Goal: Information Seeking & Learning: Stay updated

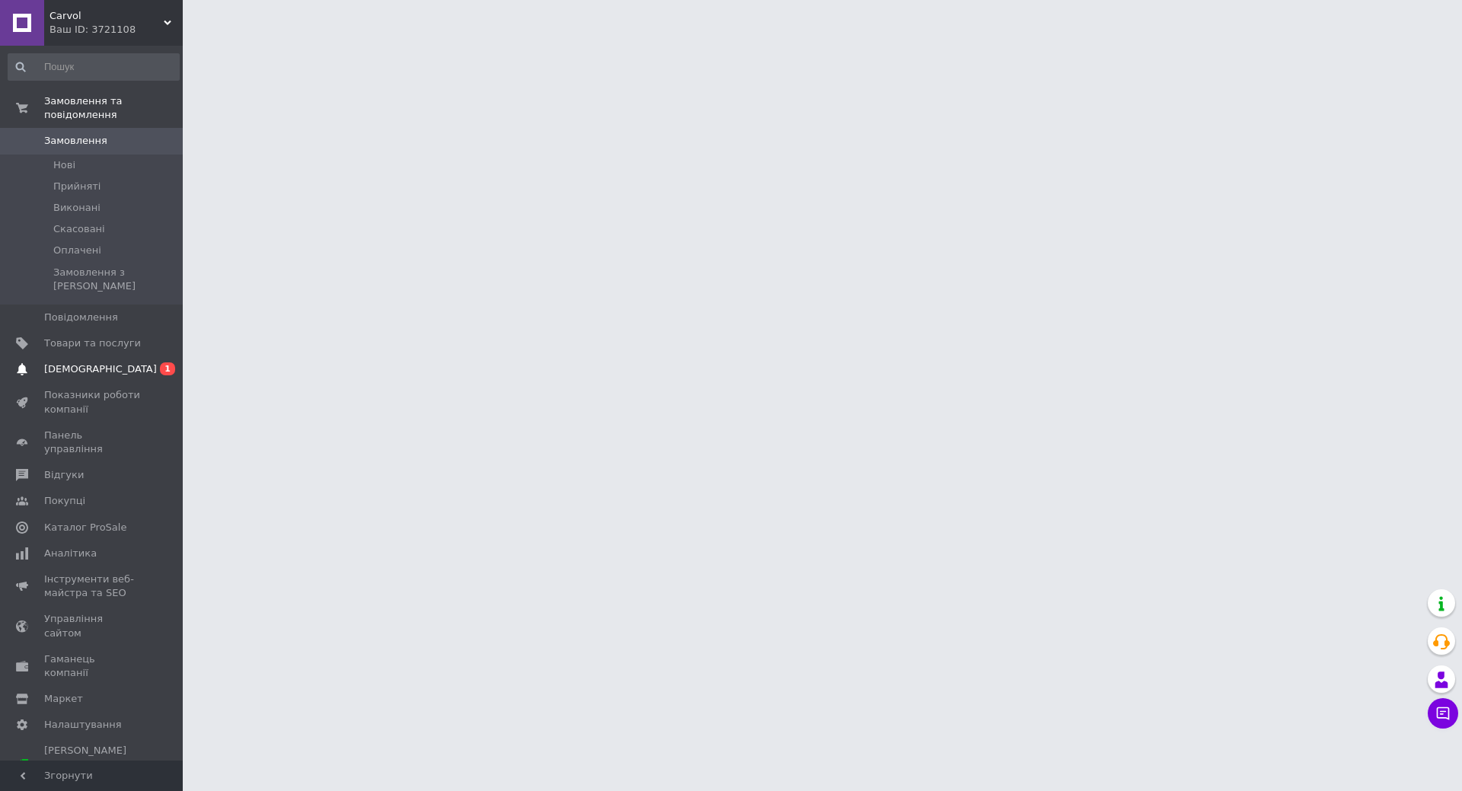
click at [137, 363] on span "[DEMOGRAPHIC_DATA]" at bounding box center [92, 370] width 97 height 14
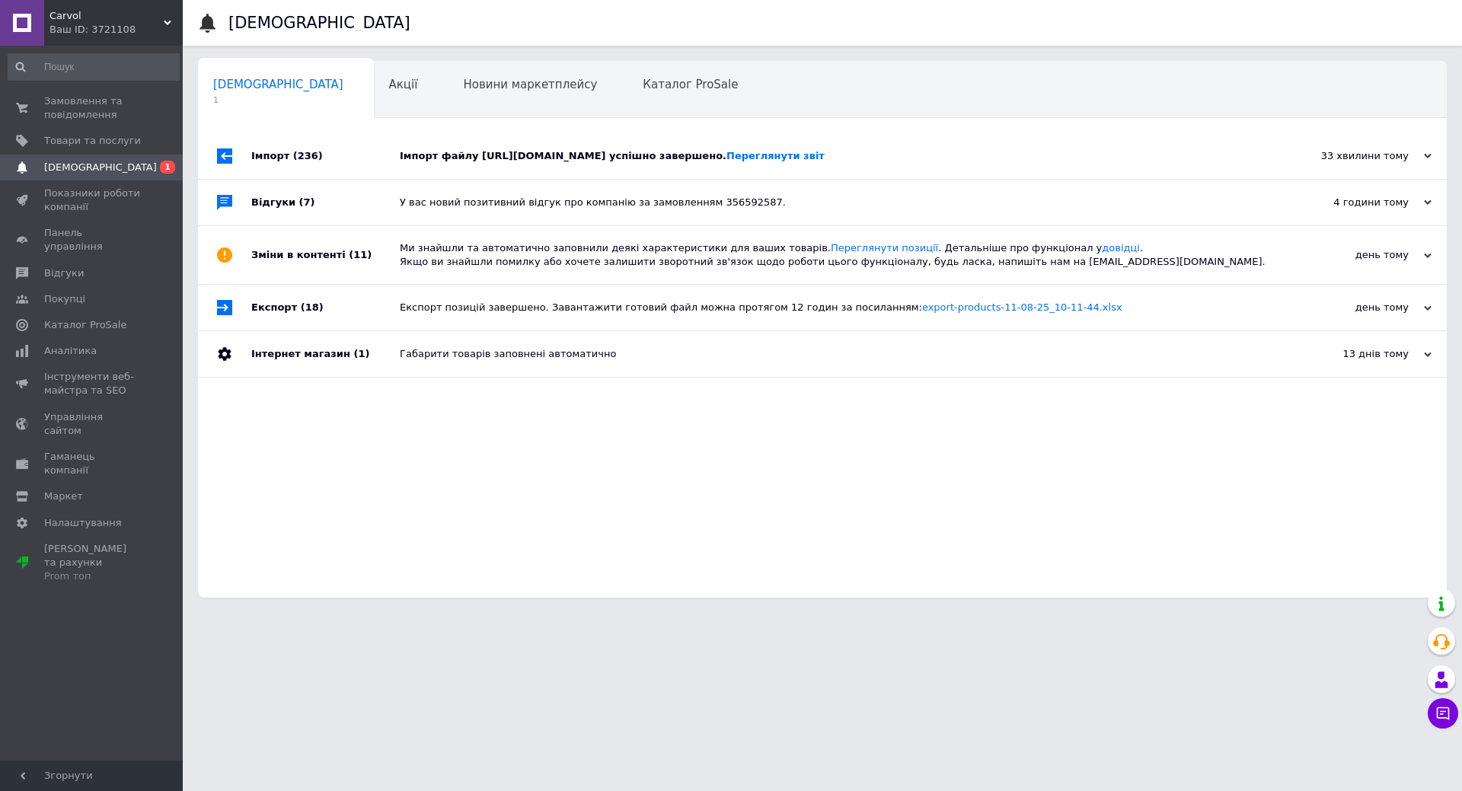
click at [495, 152] on div "Імпорт файлу [URL][DOMAIN_NAME] успішно завершено. Переглянути звіт" at bounding box center [840, 156] width 880 height 14
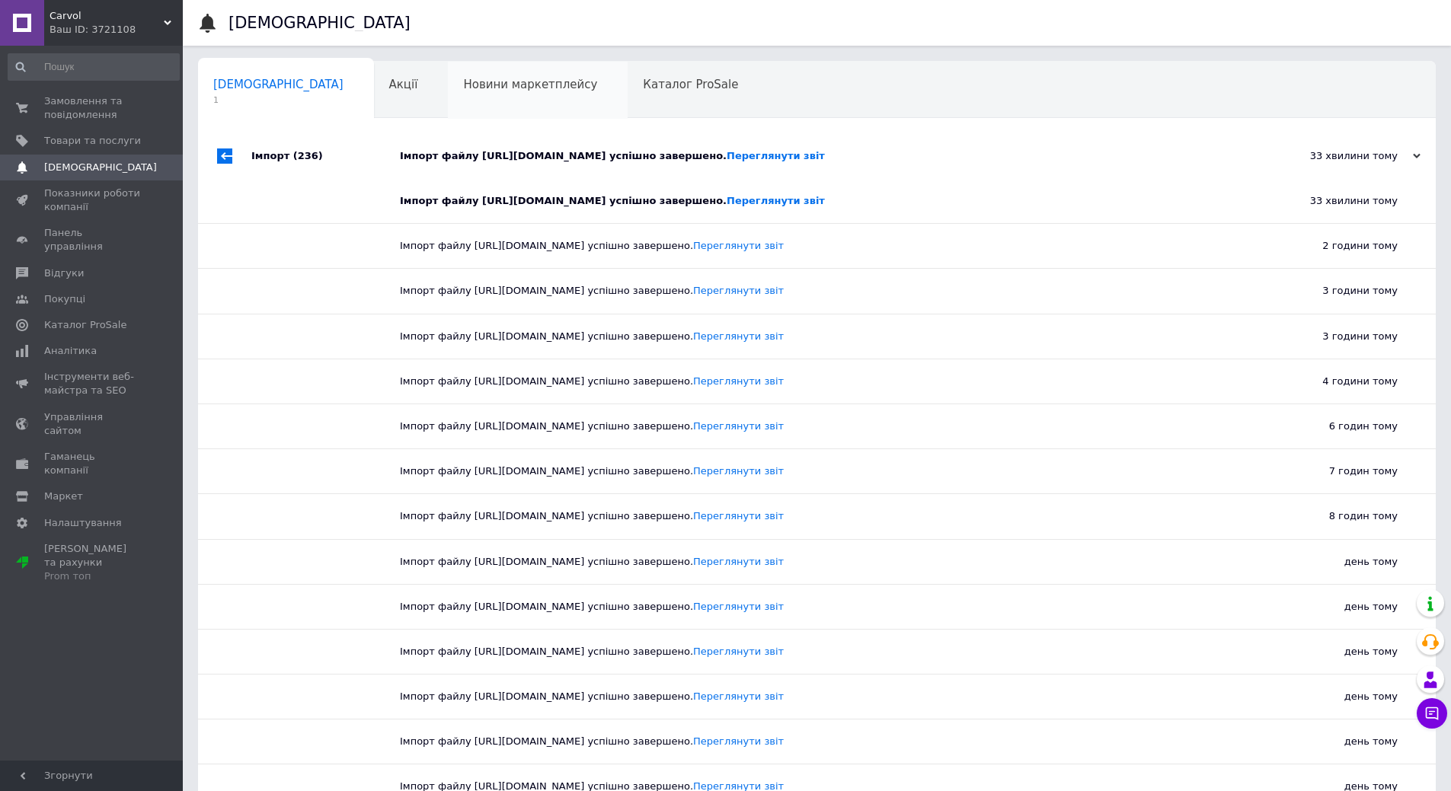
click at [448, 92] on div "Новини маркетплейсу 0" at bounding box center [538, 91] width 180 height 58
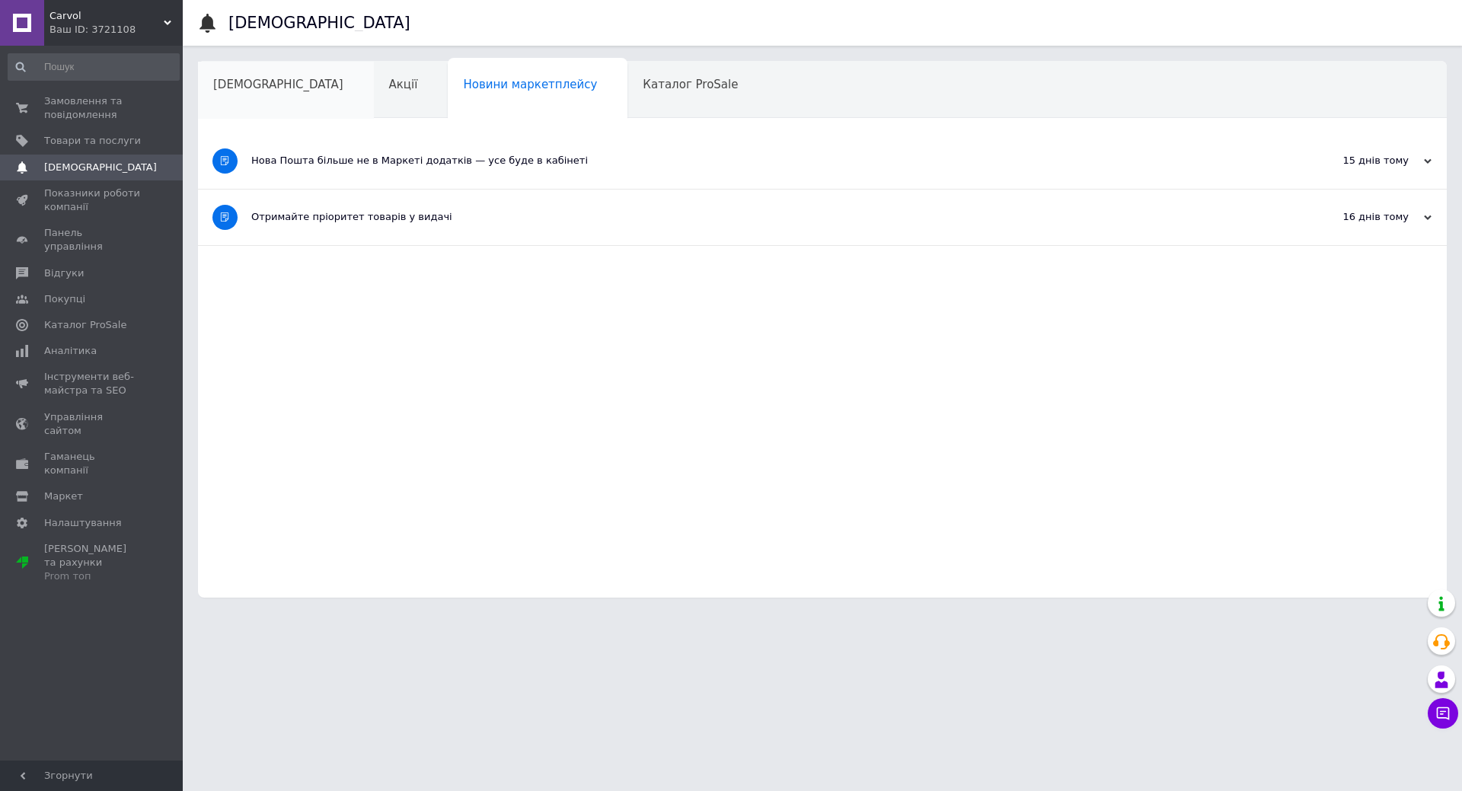
click at [245, 82] on span "[DEMOGRAPHIC_DATA]" at bounding box center [278, 85] width 130 height 14
